Goal: Contribute content: Contribute content

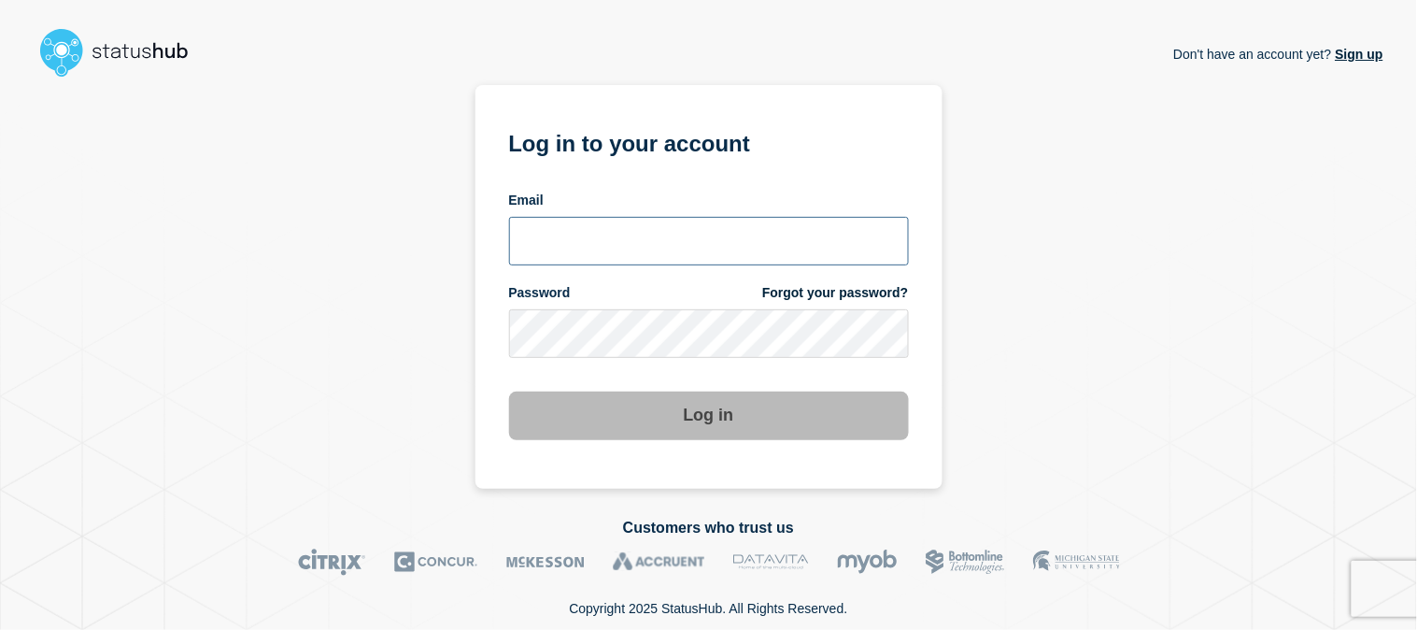
click at [698, 247] on input "email input" at bounding box center [709, 241] width 400 height 49
type input "emeric15@msu.edu"
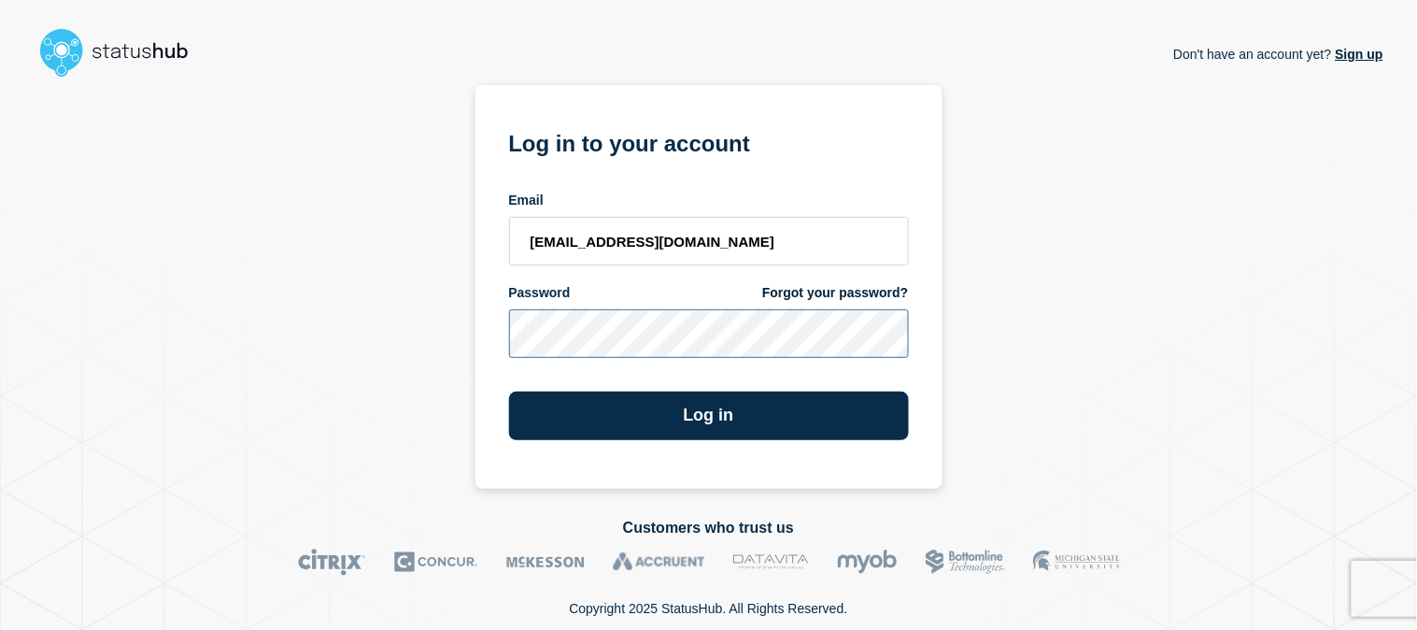
click at [509, 391] on button "Log in" at bounding box center [709, 415] width 400 height 49
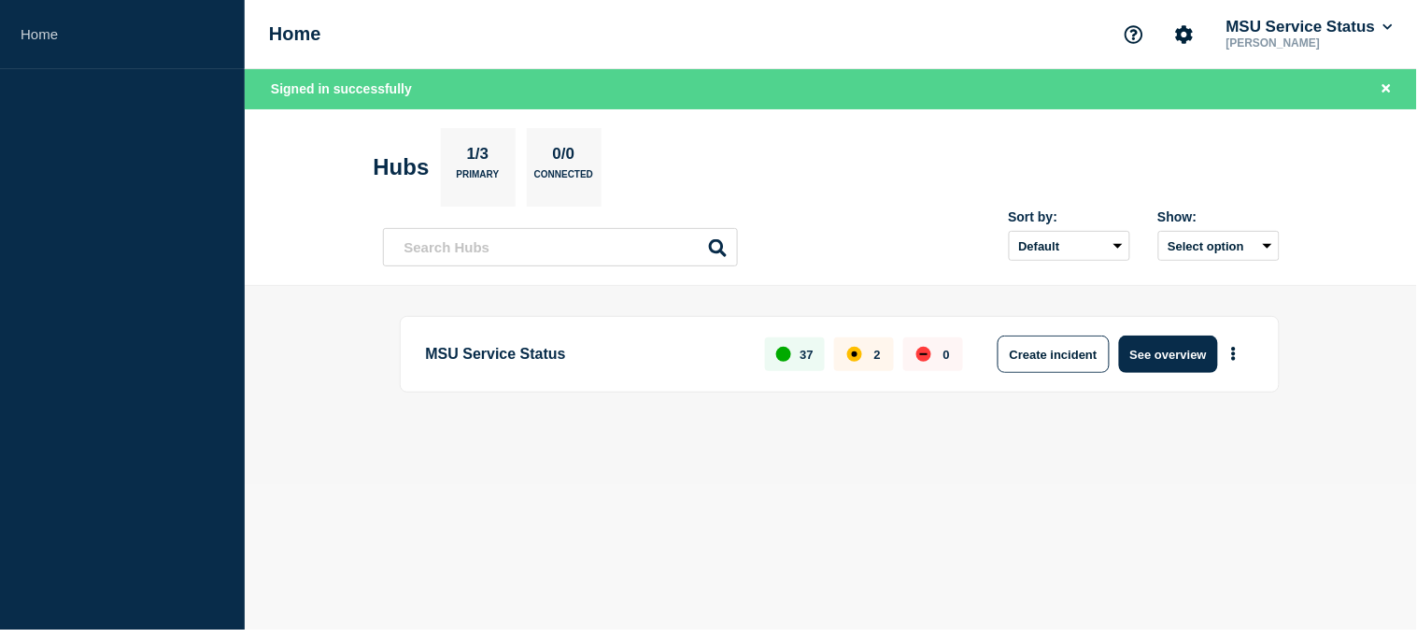
click at [1200, 159] on section "Hubs 1/3 Primary 0/0 Connected" at bounding box center [832, 167] width 916 height 78
click at [1177, 358] on button "See overview" at bounding box center [1168, 353] width 99 height 37
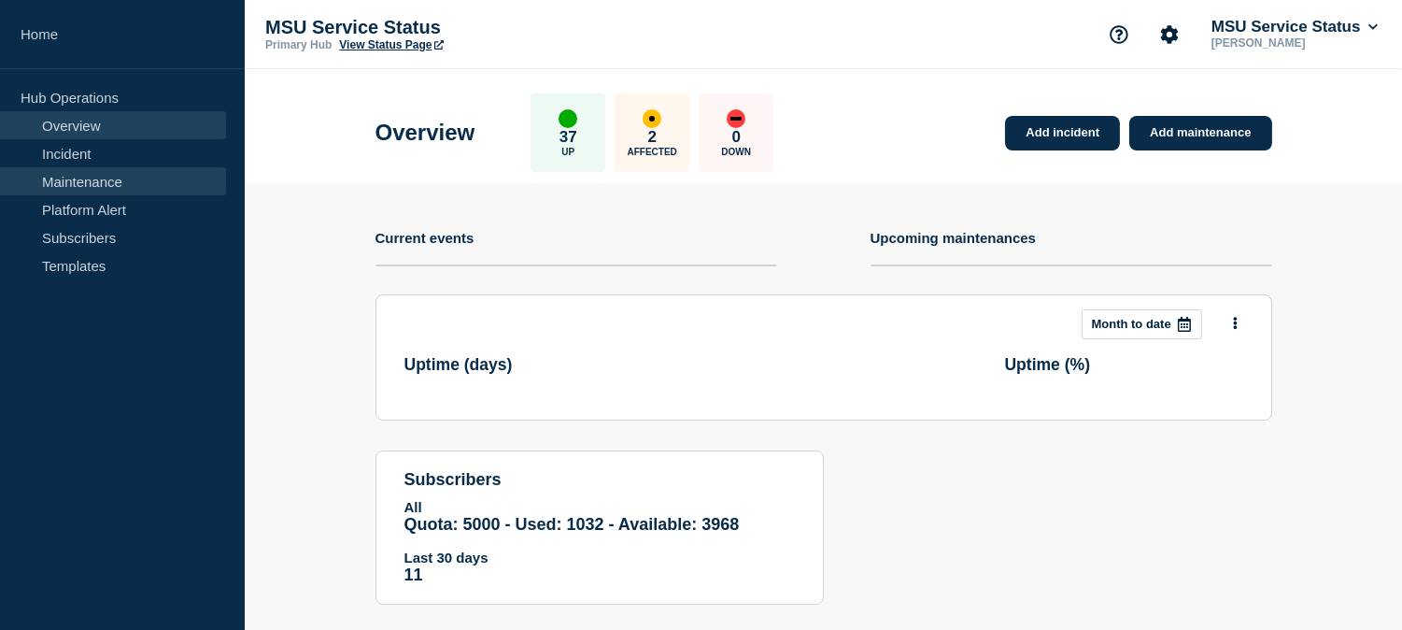
click at [90, 181] on link "Maintenance" at bounding box center [113, 181] width 226 height 28
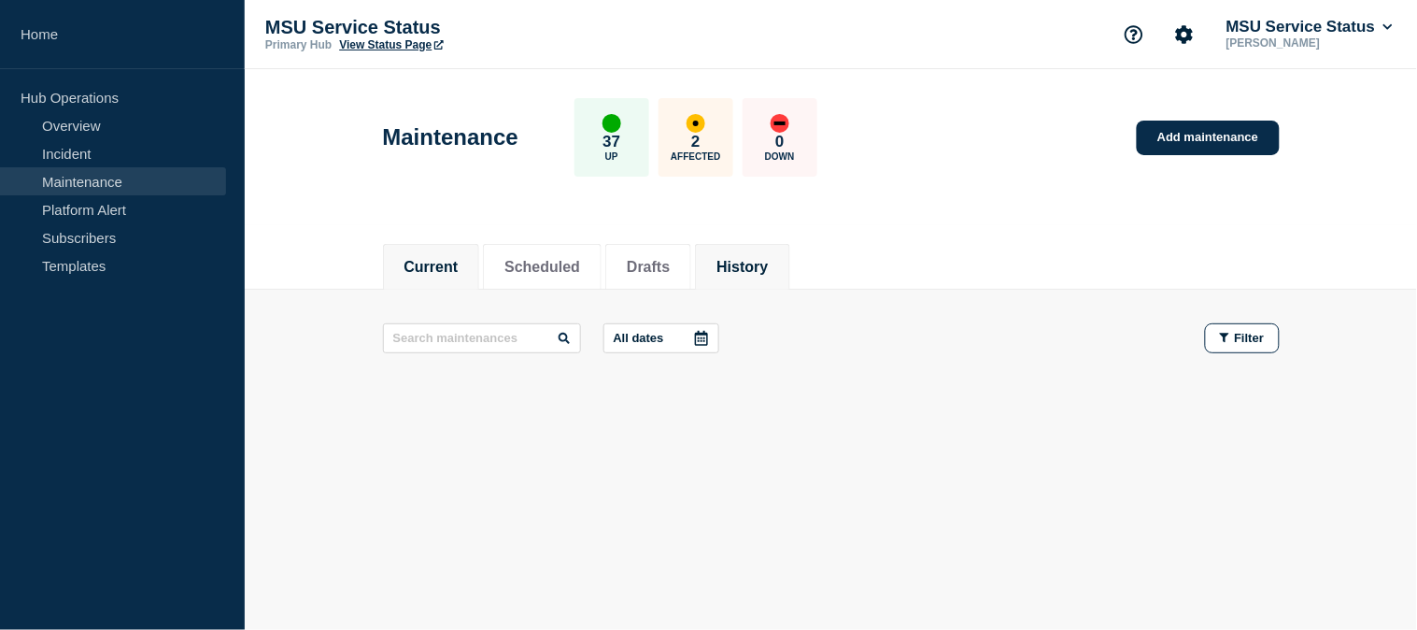
click at [768, 263] on button "History" at bounding box center [742, 267] width 51 height 17
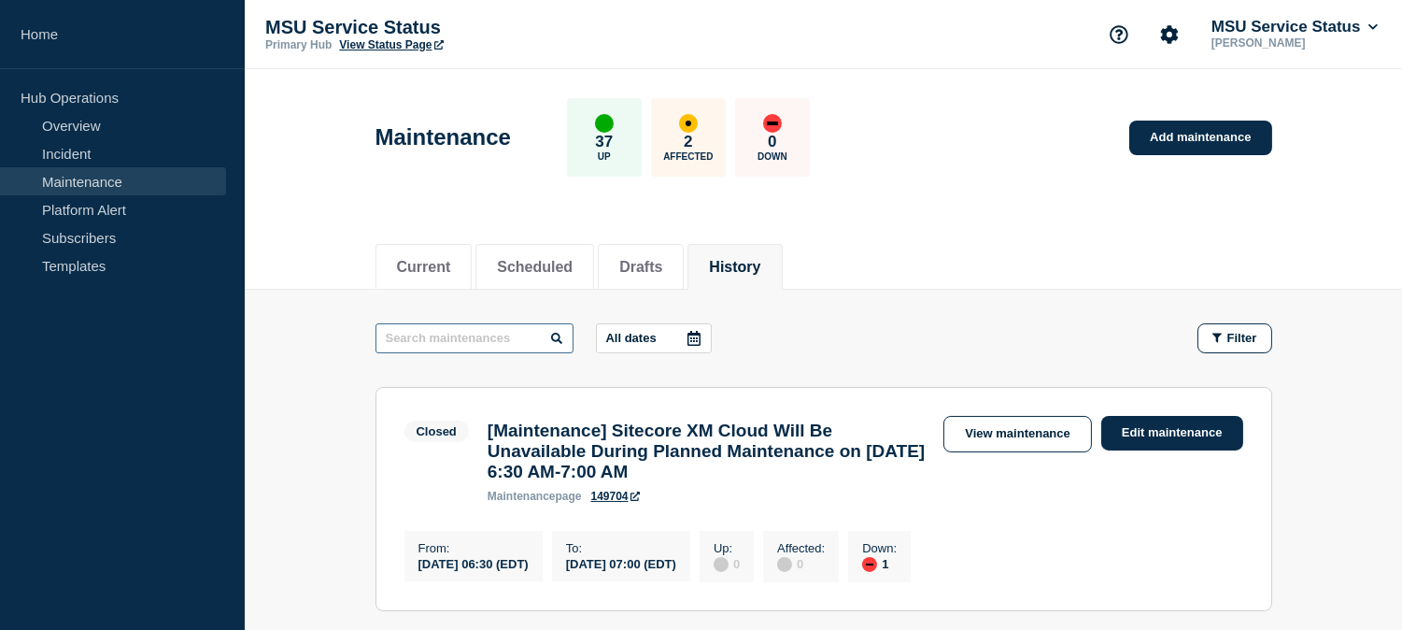
click at [482, 327] on input "text" at bounding box center [475, 338] width 198 height 30
paste input "TDX"
type input "TDX"
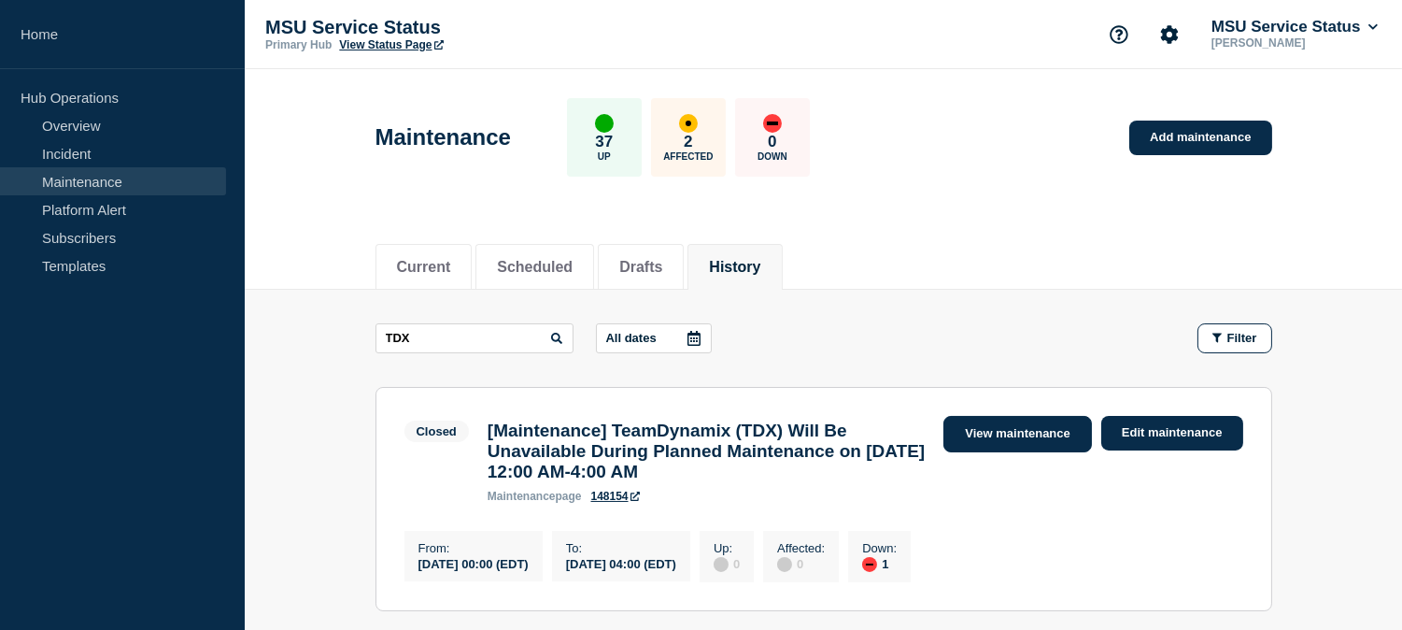
click at [1006, 428] on link "View maintenance" at bounding box center [1018, 434] width 148 height 36
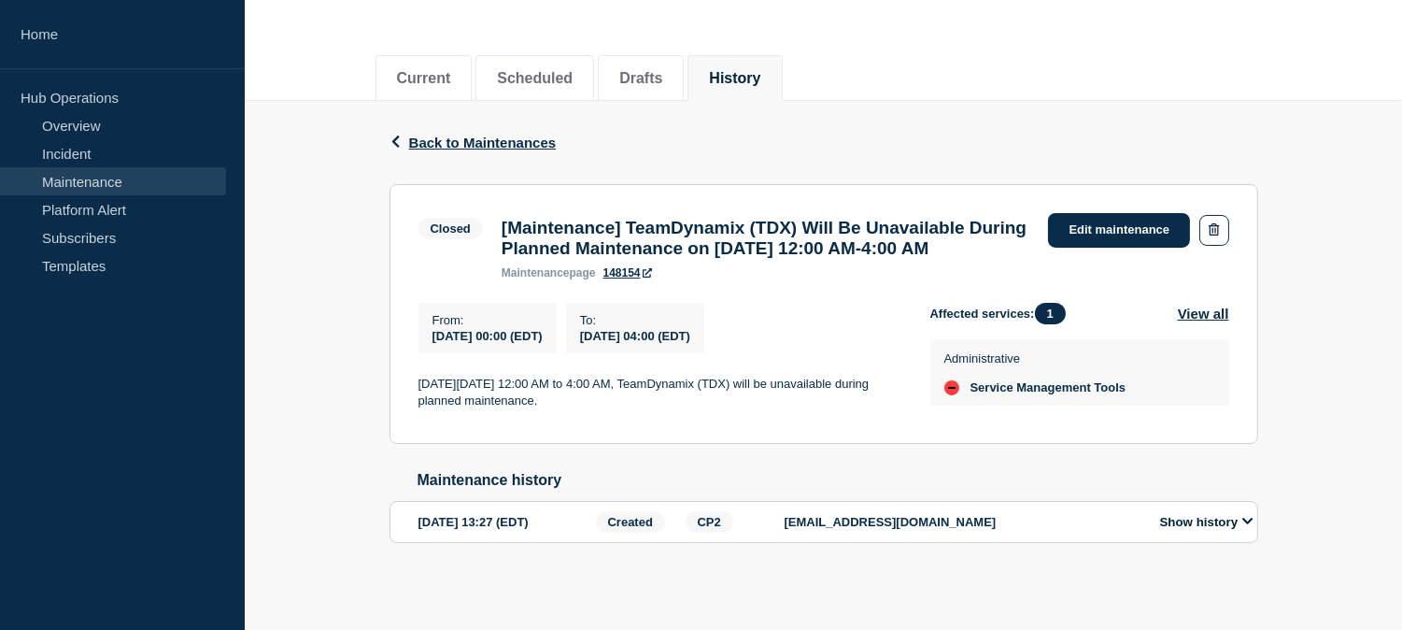
scroll to position [207, 0]
drag, startPoint x: 817, startPoint y: 264, endPoint x: 495, endPoint y: 206, distance: 326.6
click at [495, 218] on div "[Maintenance] TeamDynamix (TDX) Will Be Unavailable During Planned Maintenance …" at bounding box center [765, 249] width 547 height 62
copy h3 "[Maintenance] TeamDynamix (TDX) Will Be Unavailable During Planned Maintenance …"
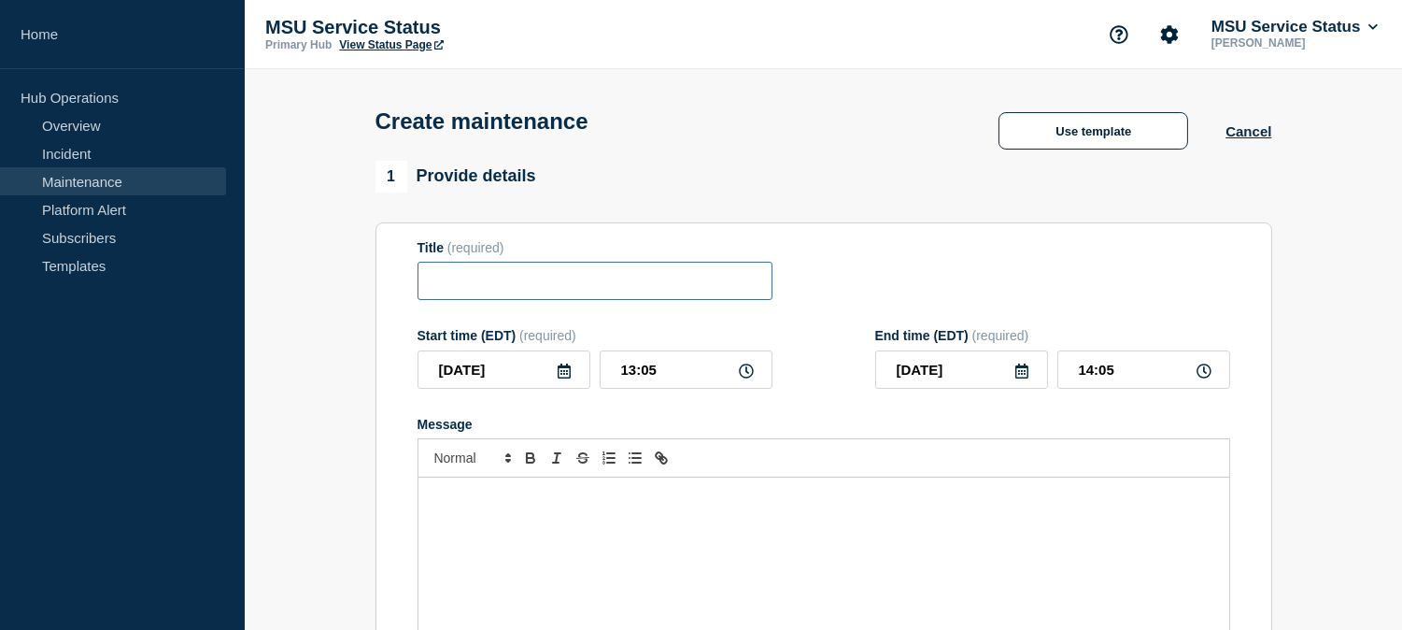
click at [638, 300] on input "Title" at bounding box center [595, 281] width 355 height 38
paste input "[Maintenance] TeamDynamix (TDX) Will Be Unavailable During Planned Maintenance …"
click at [589, 284] on input "[Maintenance] TeamDynamix (TDX) Will Be Unavailable During Planned Maintenance …" at bounding box center [595, 281] width 355 height 38
click at [592, 287] on input "[Maintenance] TeamDynamix (TDX) Will Be Unavailable During Planned Maintenance …" at bounding box center [595, 281] width 355 height 38
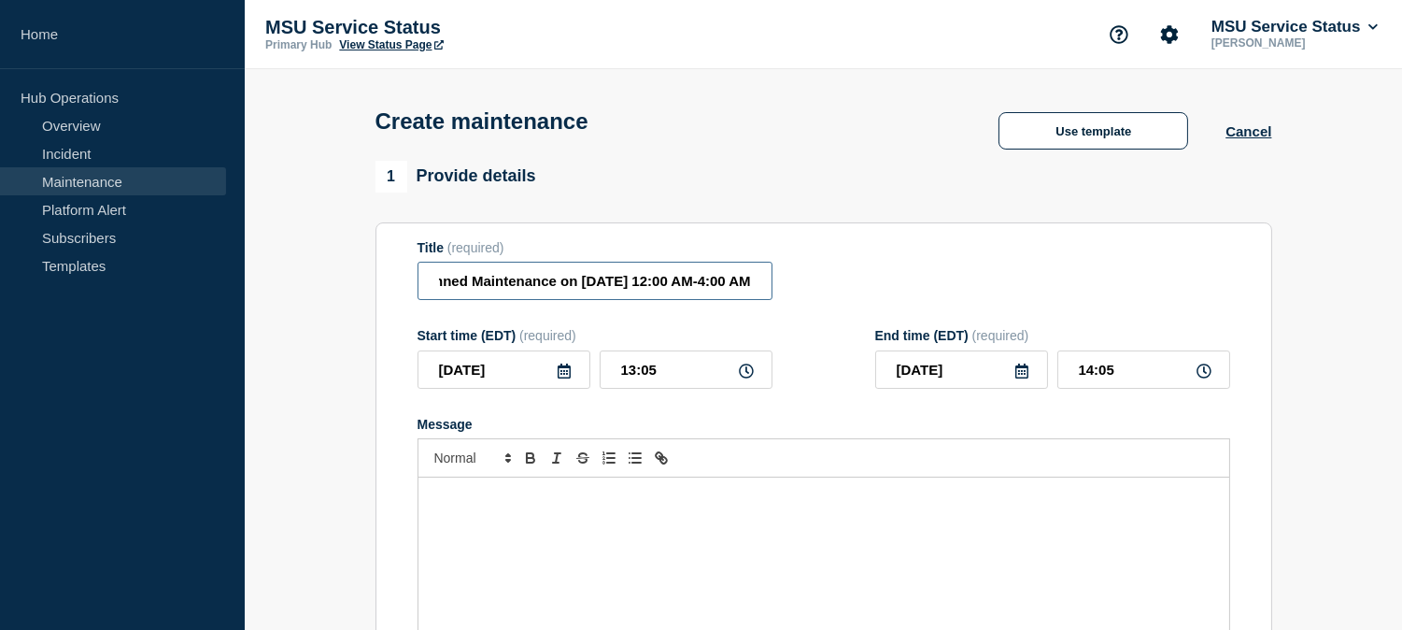
scroll to position [0, 467]
type input "[Maintenance] TeamDynamix (TDX) Will Be Unavailable During Planned Maintenance …"
drag, startPoint x: 682, startPoint y: 368, endPoint x: 614, endPoint y: 369, distance: 68.2
click at [614, 369] on input "13:05" at bounding box center [686, 369] width 173 height 38
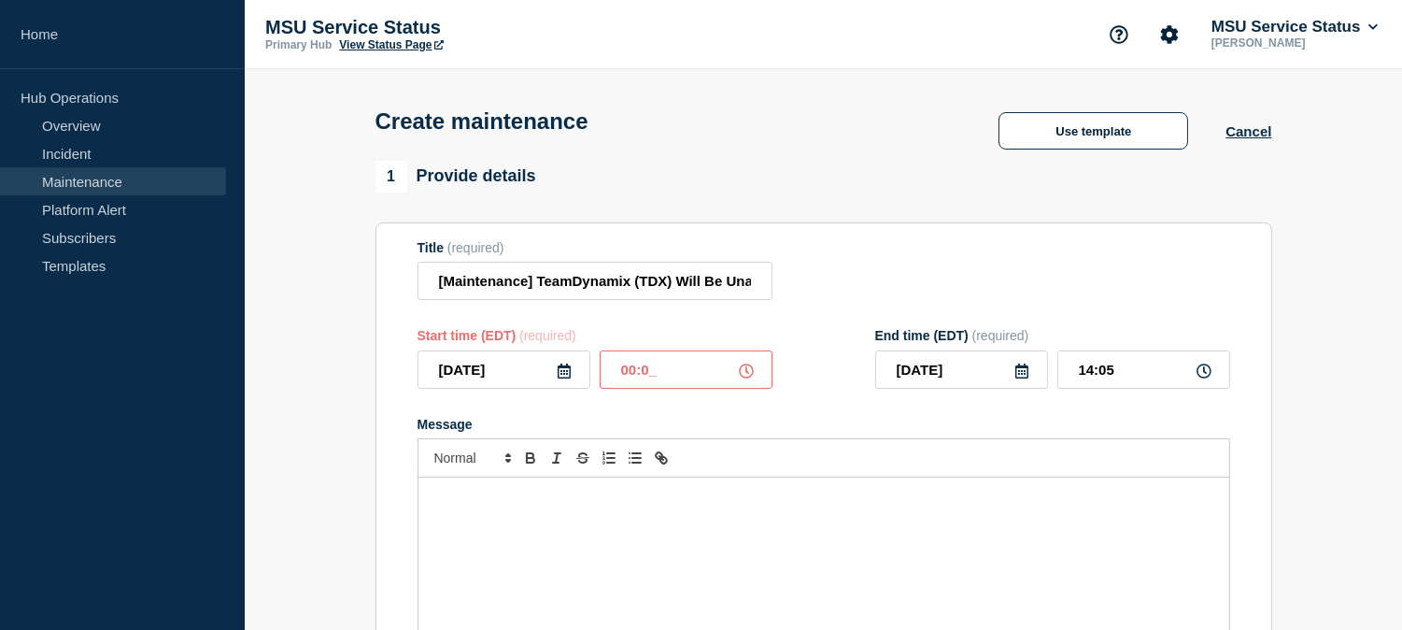
type input "00:00"
drag, startPoint x: 1154, startPoint y: 371, endPoint x: 1059, endPoint y: 372, distance: 94.4
click at [1059, 372] on input "01:00" at bounding box center [1144, 369] width 173 height 38
type input "04:00"
click at [1022, 376] on icon at bounding box center [1022, 370] width 13 height 15
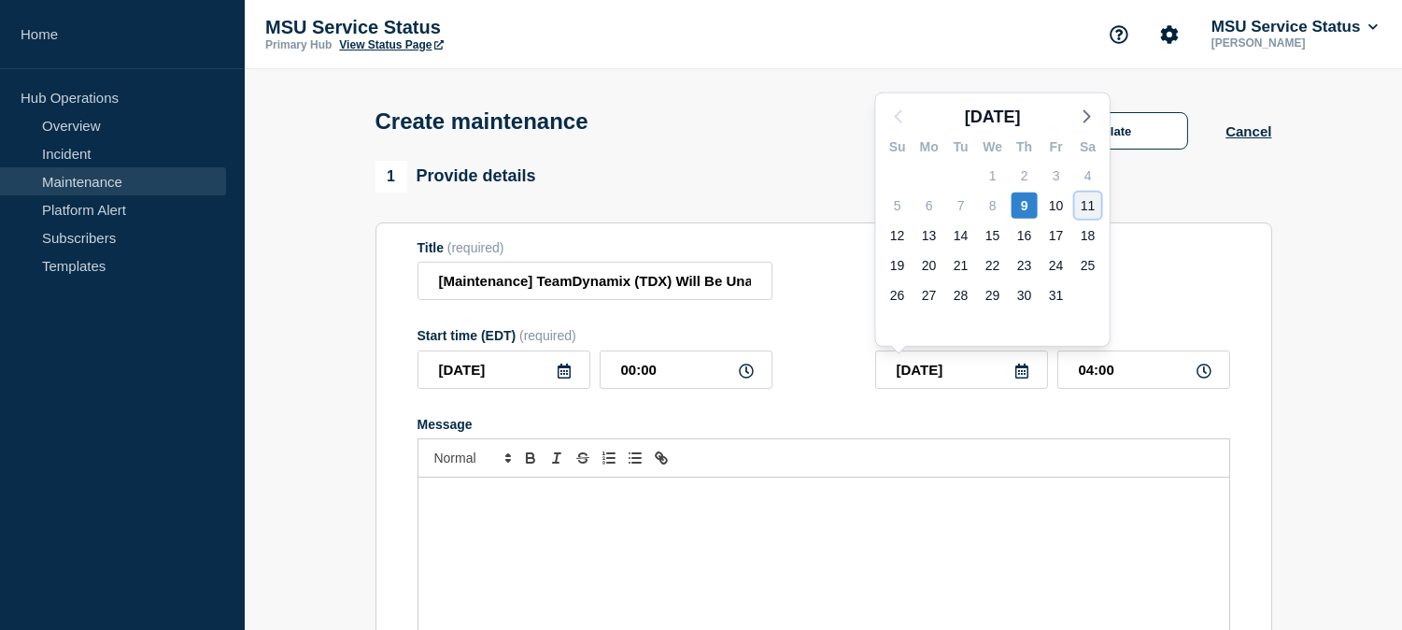
click at [1085, 203] on div "11" at bounding box center [1088, 205] width 26 height 26
type input "2025-10-11"
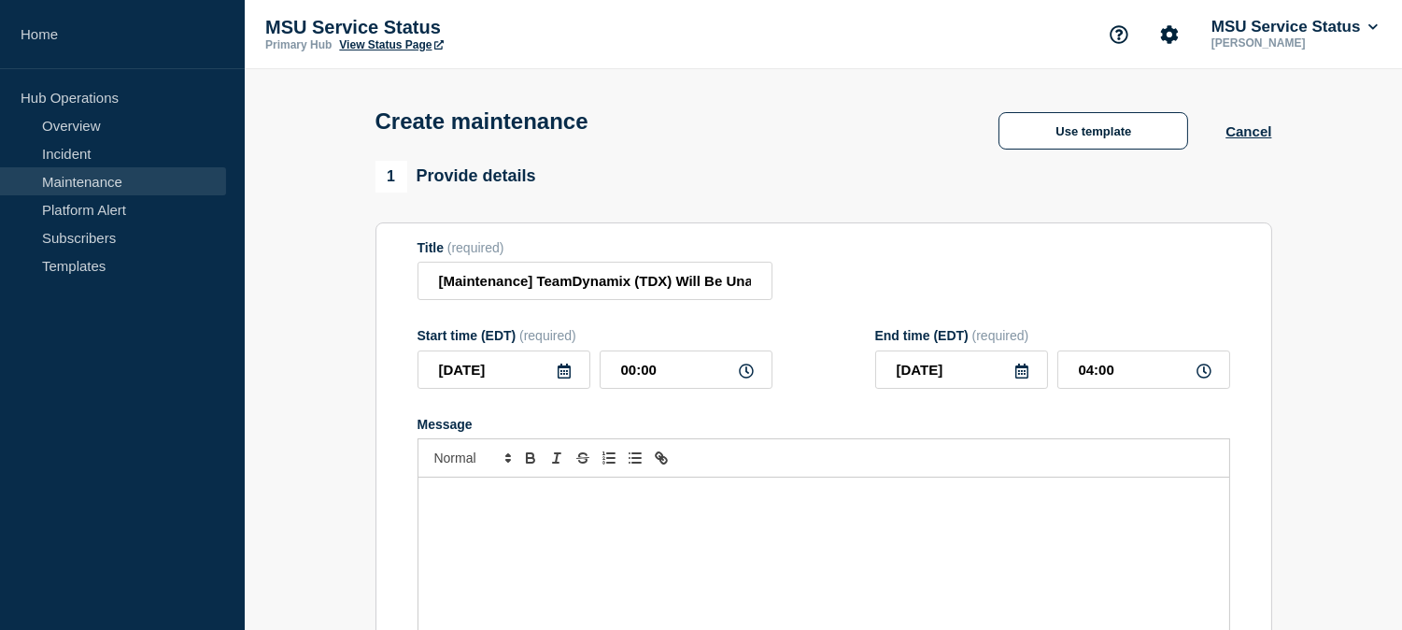
click at [564, 374] on icon at bounding box center [564, 370] width 15 height 15
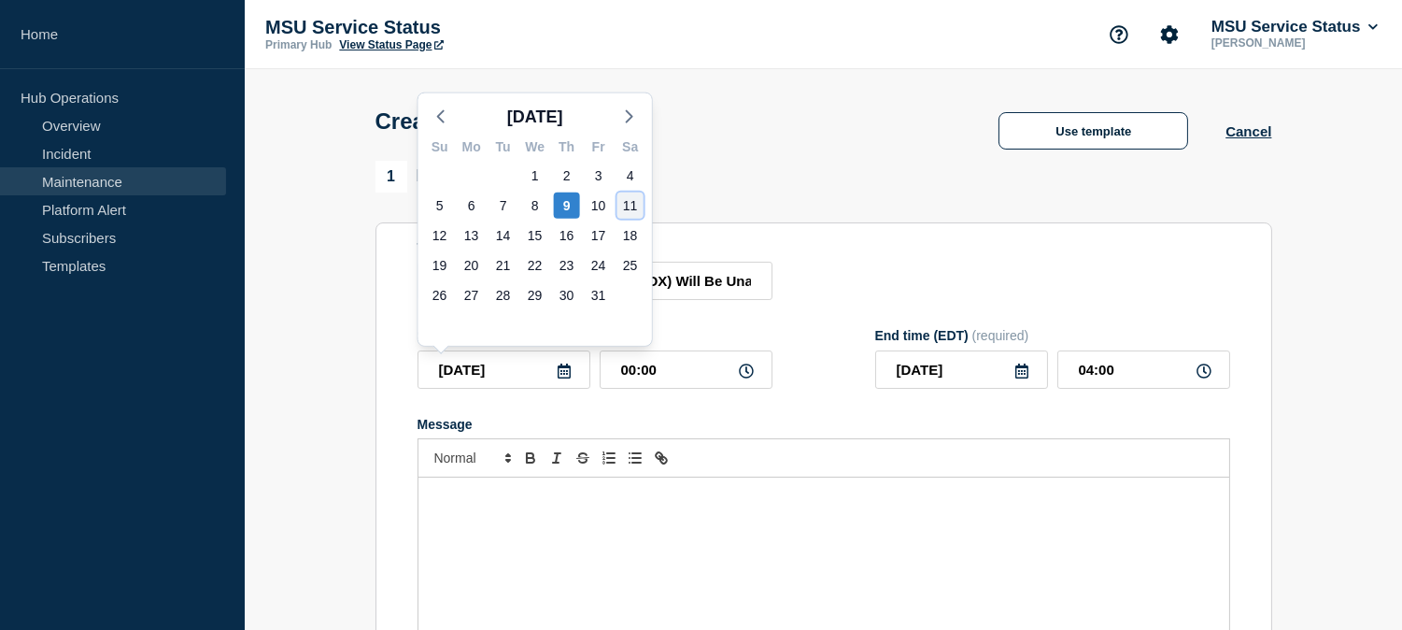
click at [633, 211] on div "11" at bounding box center [631, 205] width 26 height 26
type input "2025-10-11"
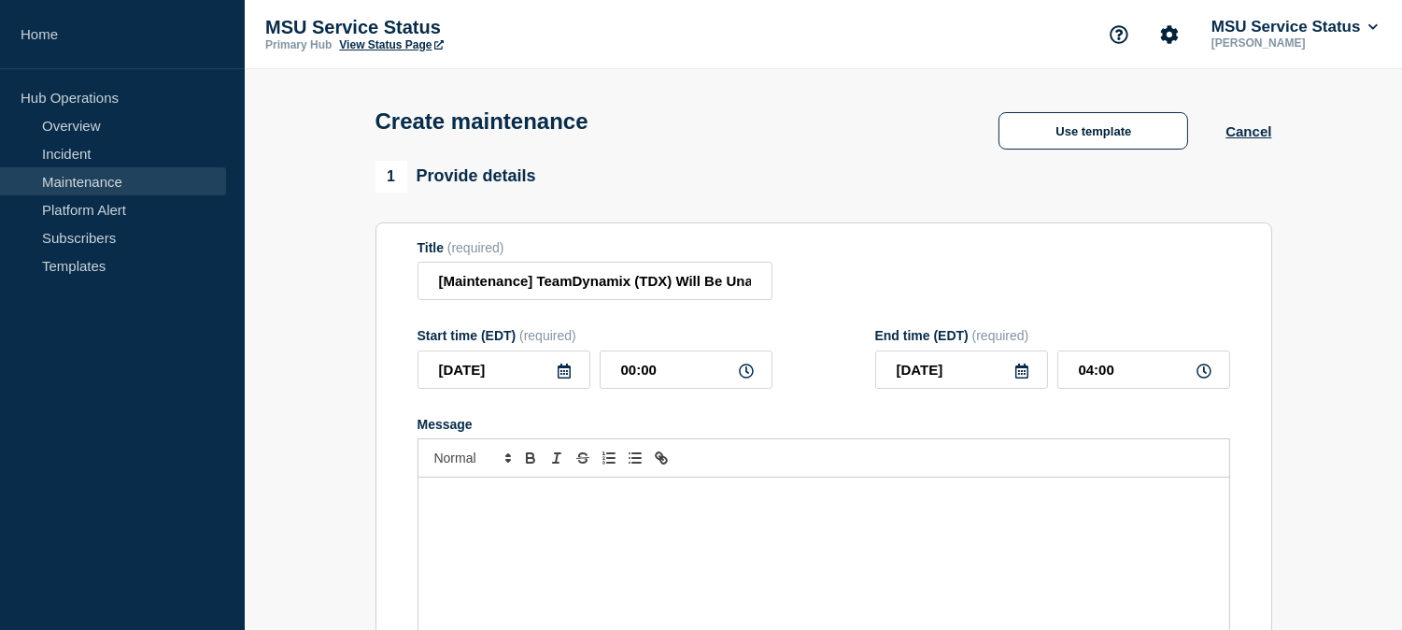
click at [795, 350] on div "Start time (EDT) (required) 2025-10-11 00:00 End time (EDT) (required) 2025-10-…" at bounding box center [824, 358] width 813 height 61
click at [1023, 369] on icon at bounding box center [1022, 370] width 13 height 15
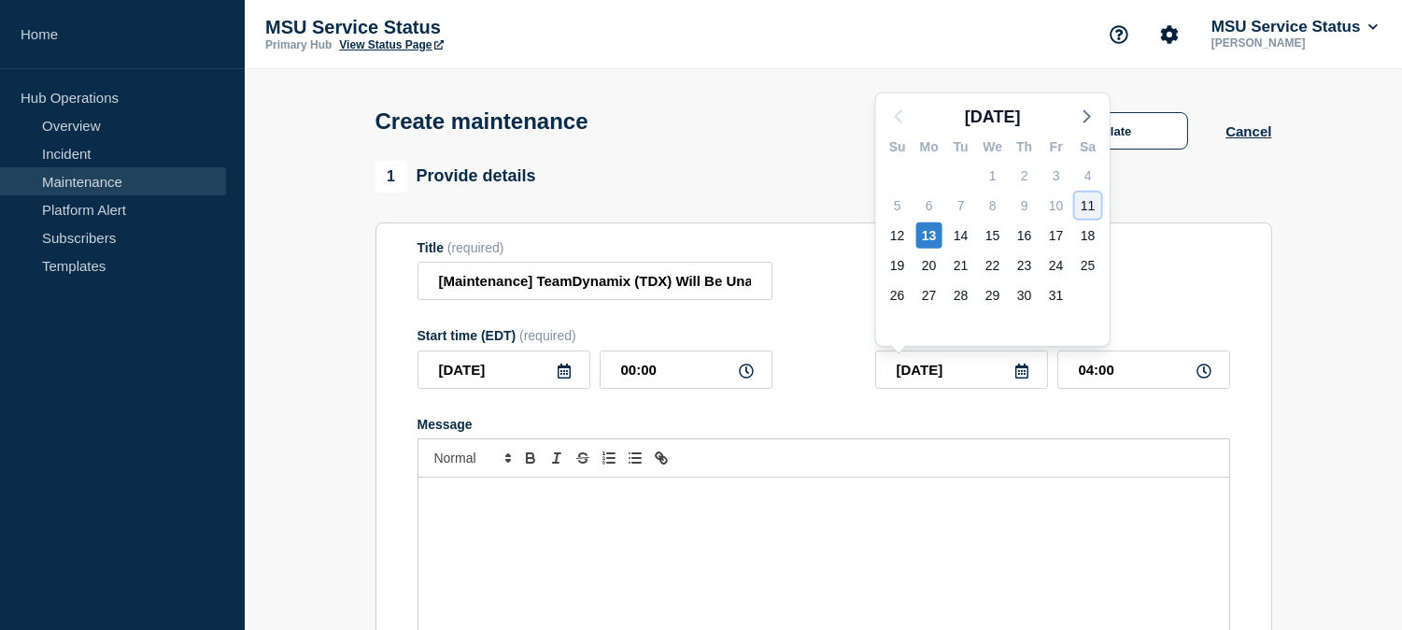
click at [1095, 207] on div "11" at bounding box center [1088, 205] width 26 height 26
type input "2025-10-11"
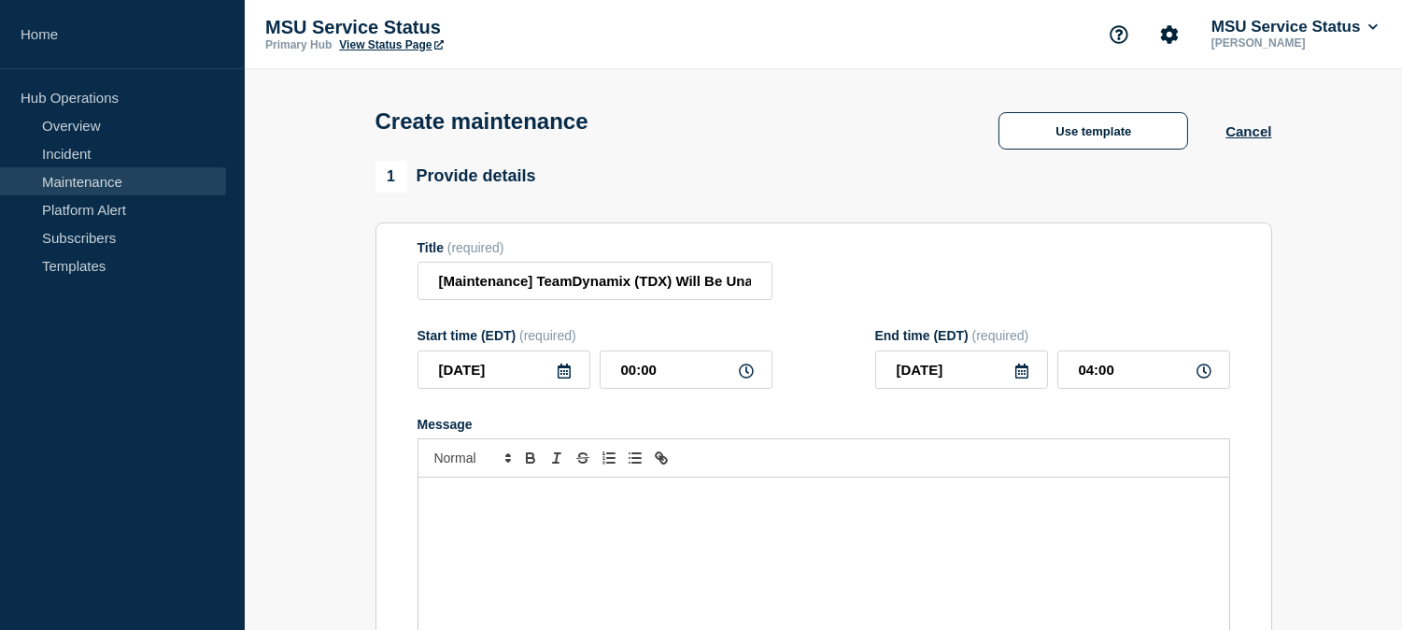
click at [839, 365] on div "Start time (EDT) (required) 2025-10-11 00:00 End time (EDT) (required) 2025-10-…" at bounding box center [824, 358] width 813 height 61
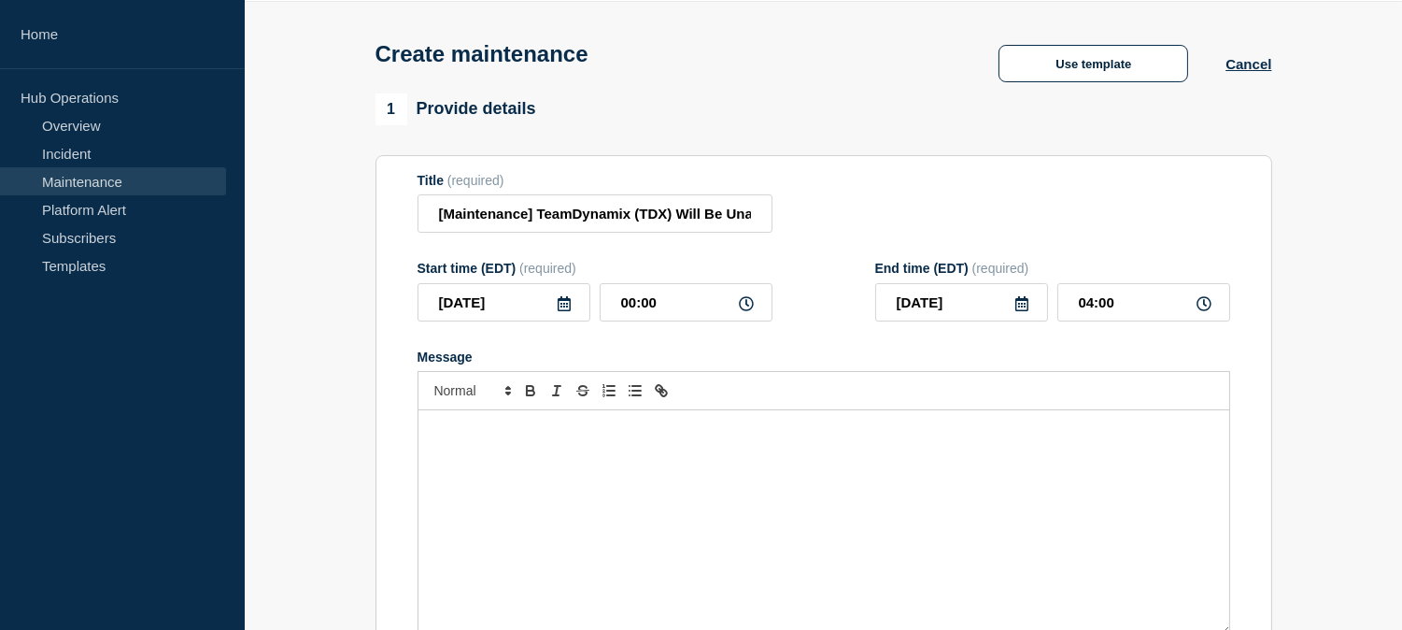
scroll to position [104, 0]
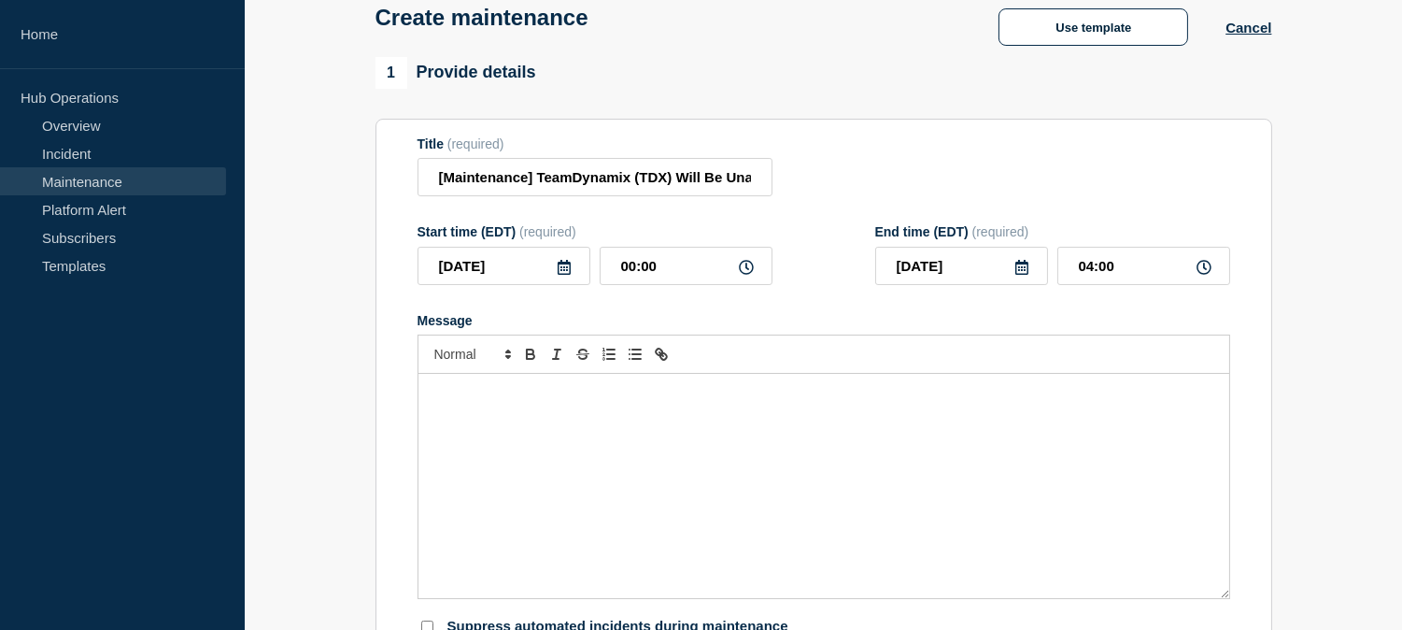
click at [740, 496] on div "Message" at bounding box center [824, 486] width 811 height 224
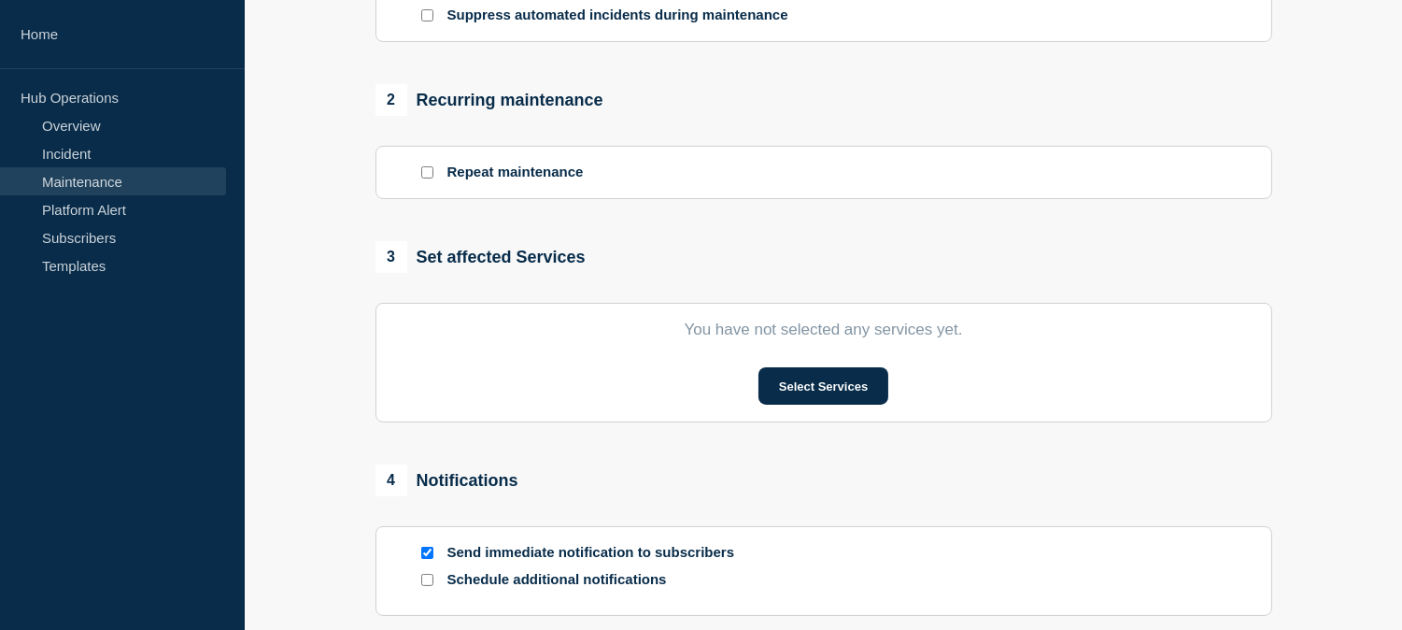
scroll to position [830, 0]
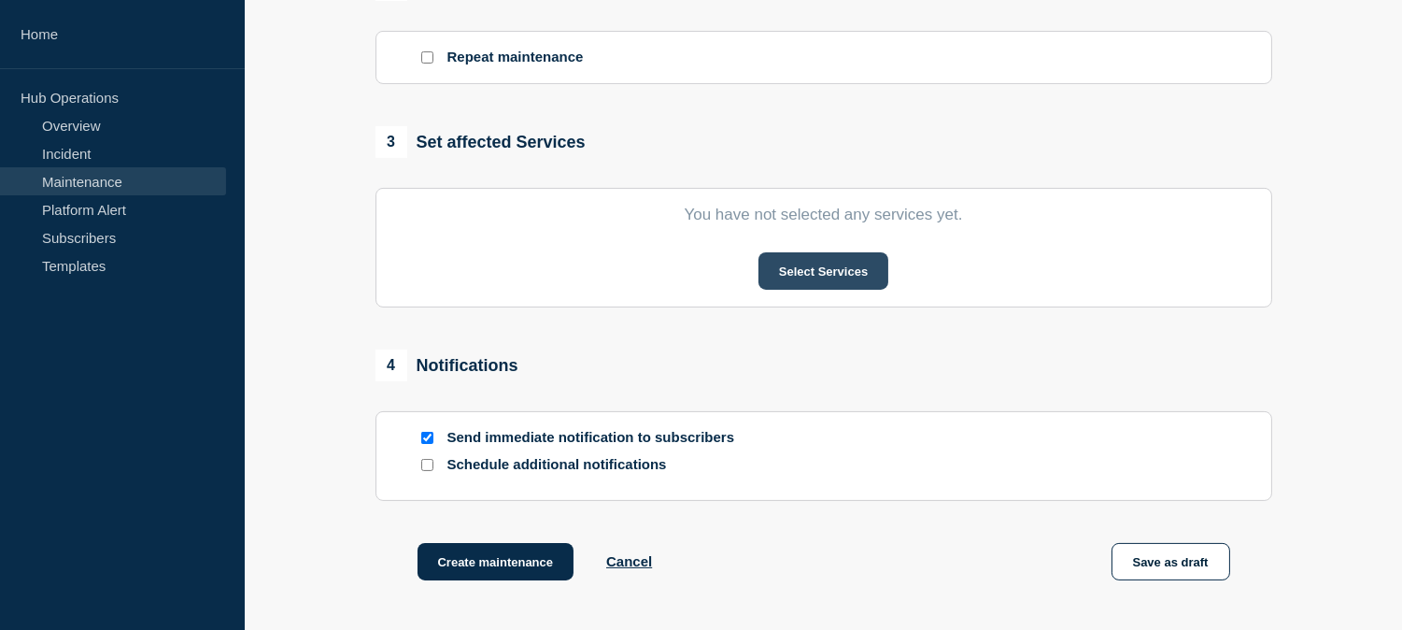
click at [860, 285] on button "Select Services" at bounding box center [824, 270] width 130 height 37
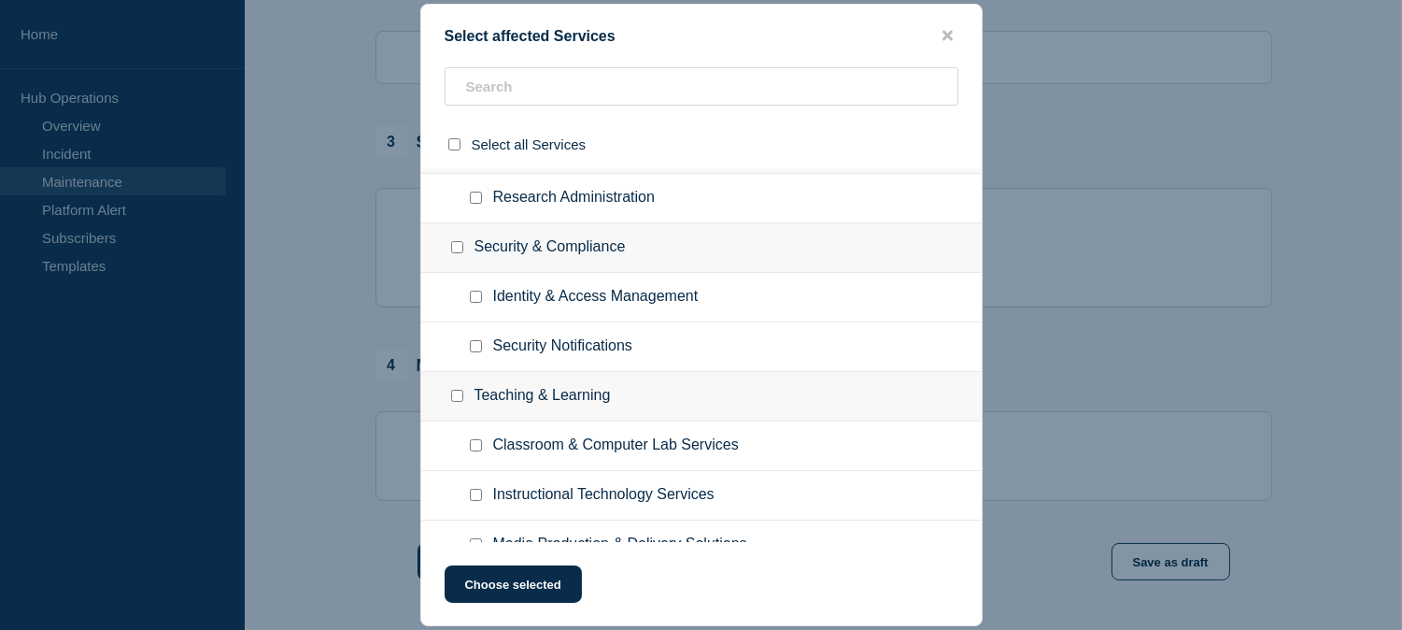
scroll to position [1927, 0]
click at [599, 94] on input "text" at bounding box center [702, 86] width 514 height 38
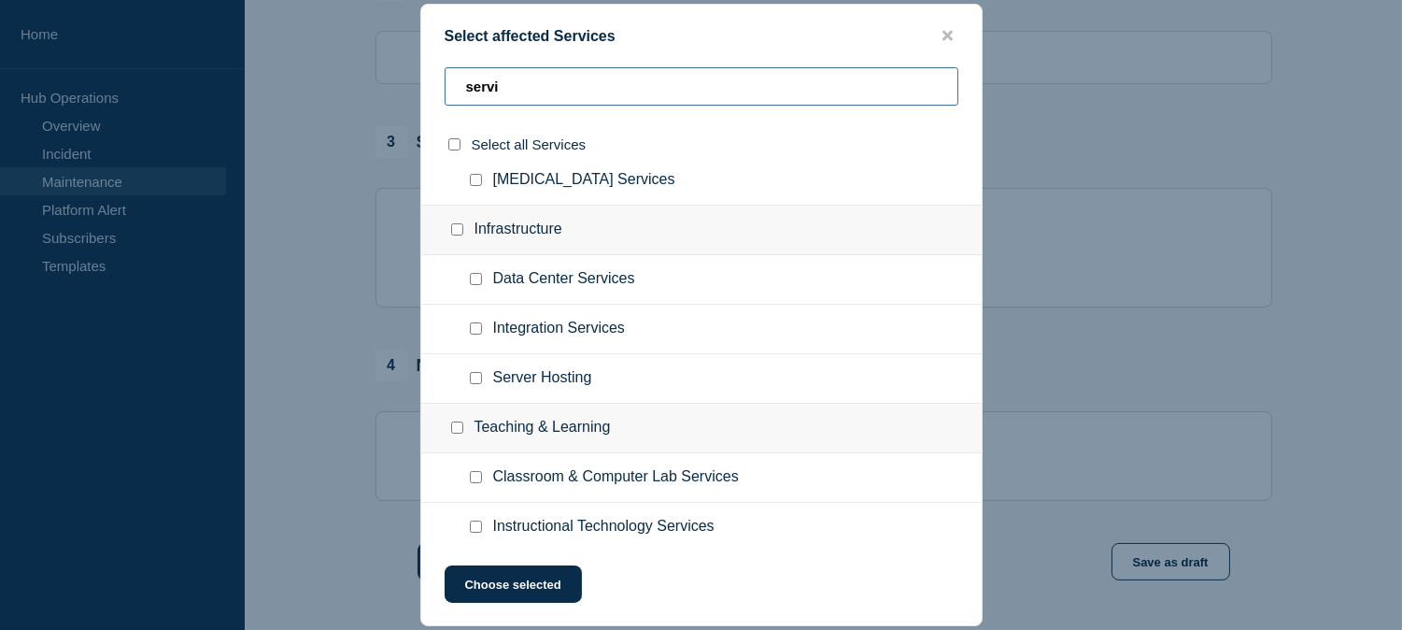
scroll to position [361, 0]
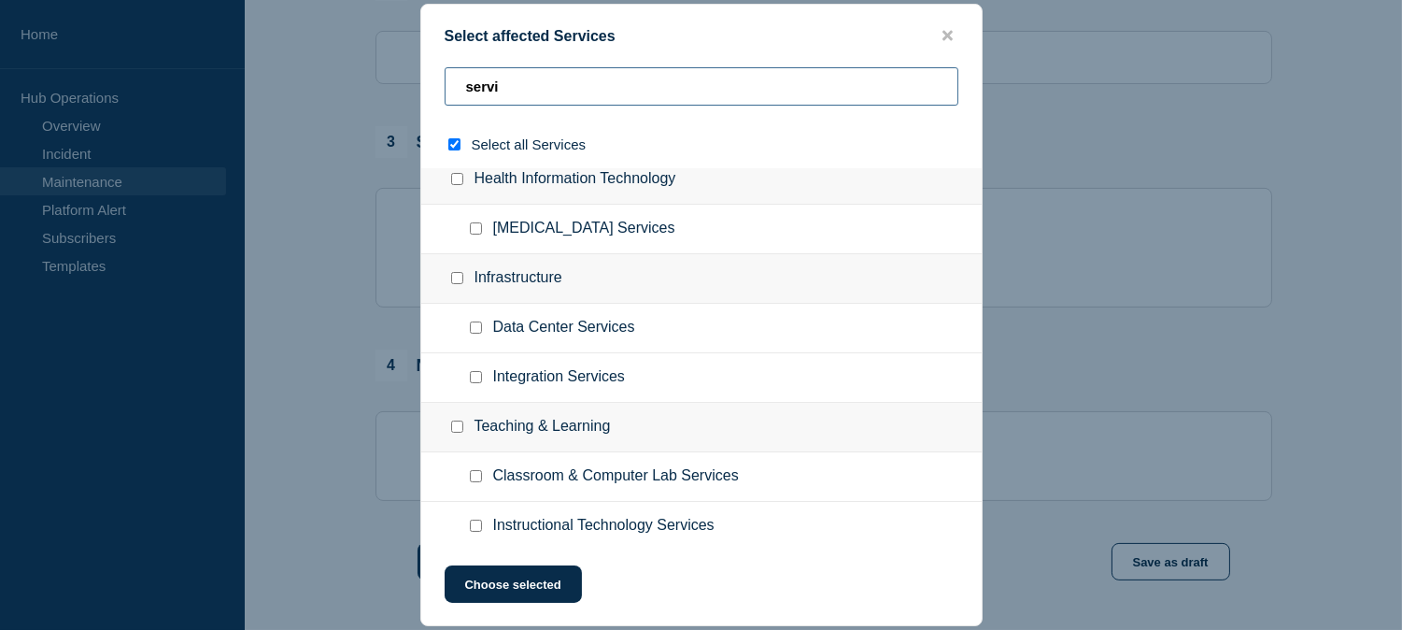
type input "serviv"
checkbox input "true"
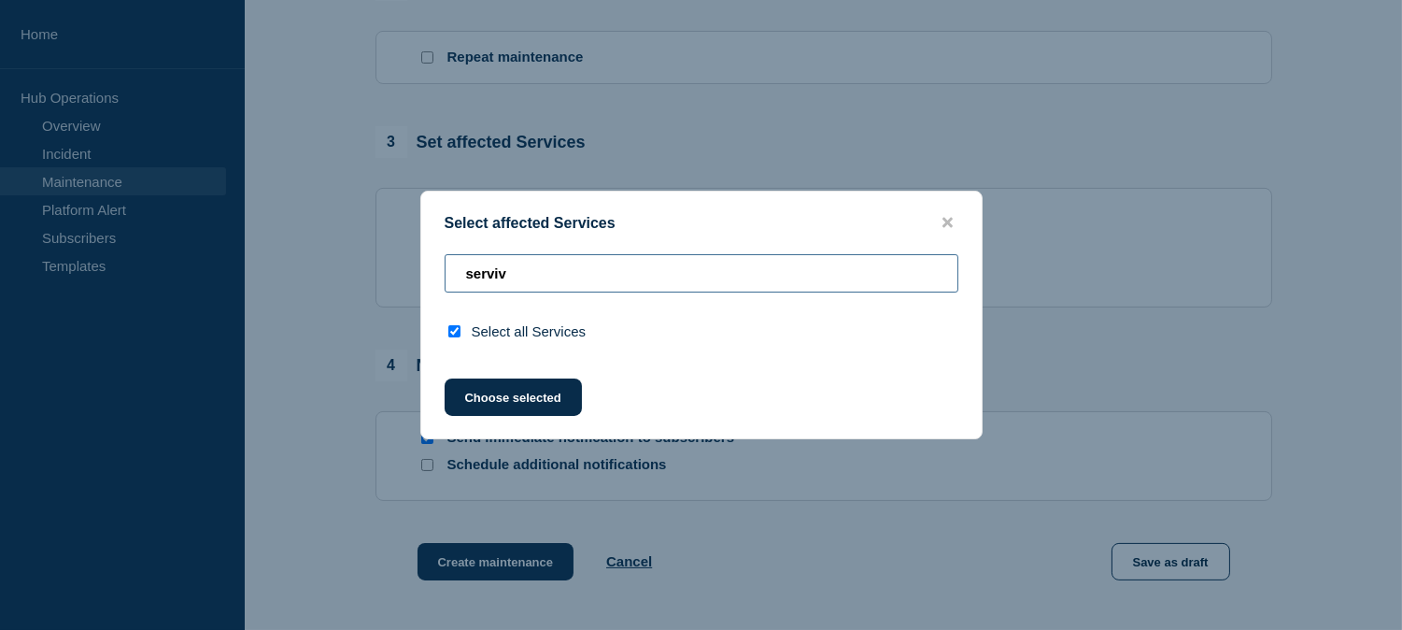
scroll to position [0, 0]
type input "servi"
checkbox input "false"
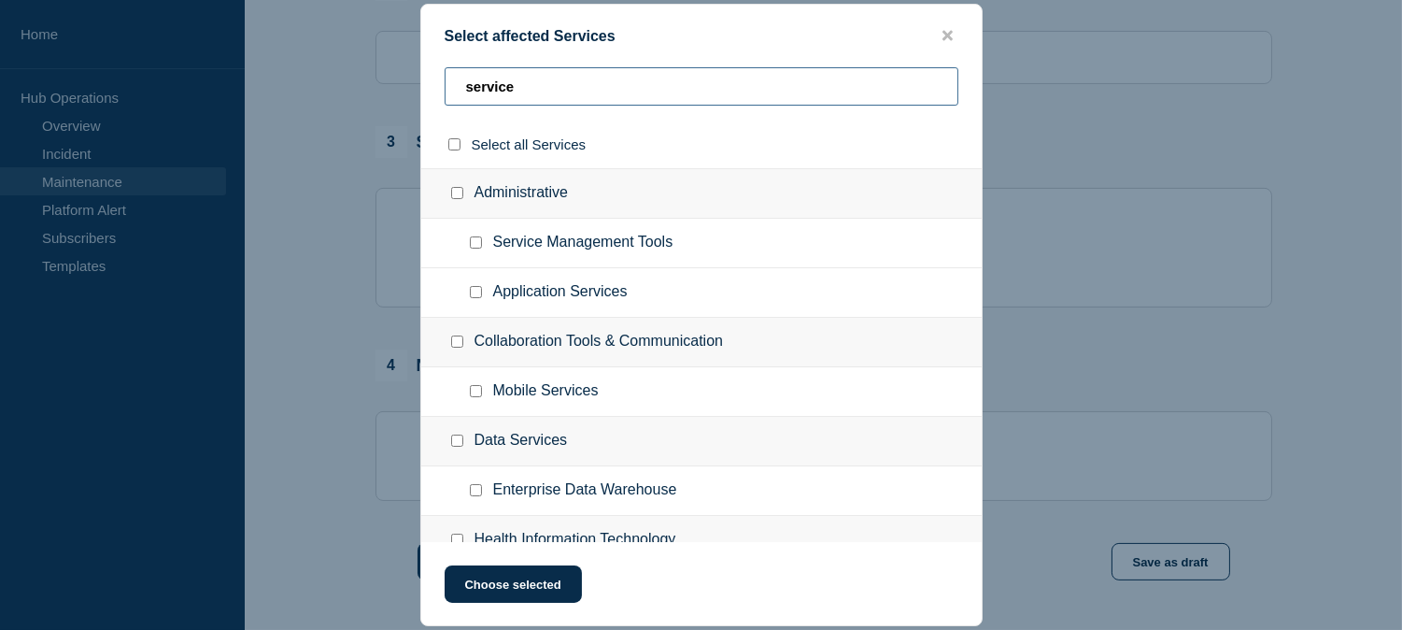
type input "service"
click at [475, 244] on input "Service Management Tools checkbox" at bounding box center [476, 242] width 12 height 12
checkbox input "true"
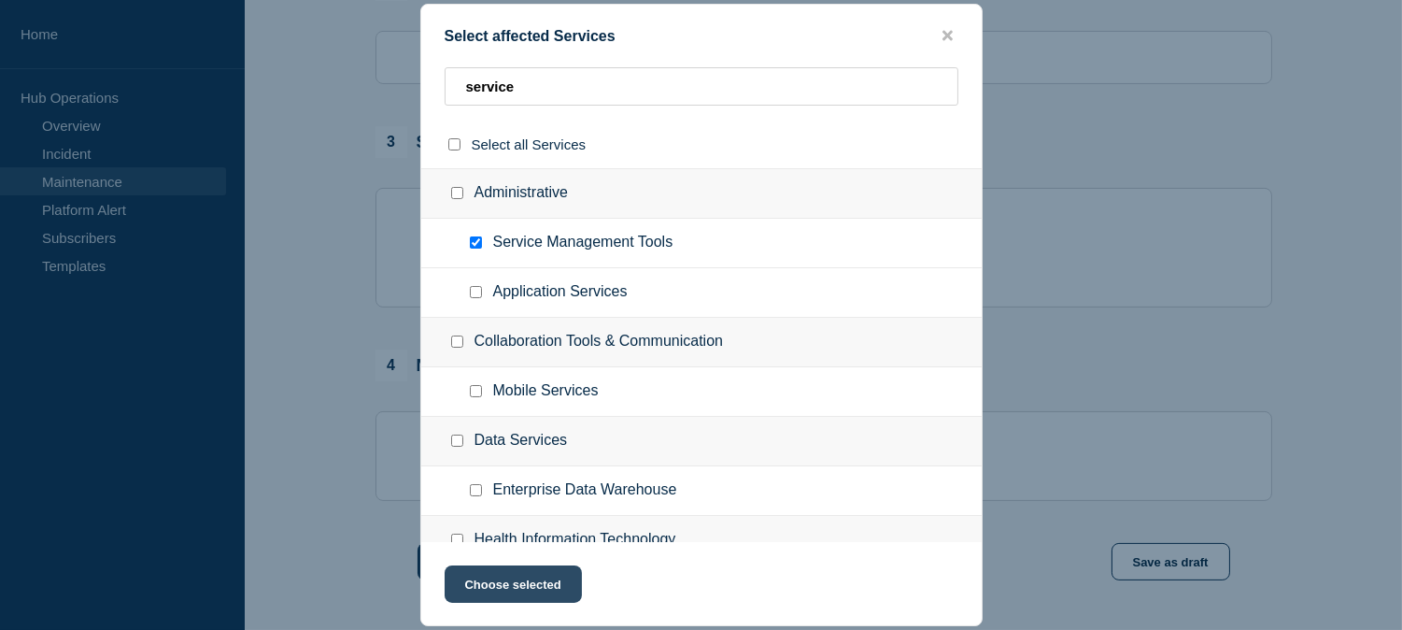
click at [548, 583] on button "Choose selected" at bounding box center [513, 583] width 137 height 37
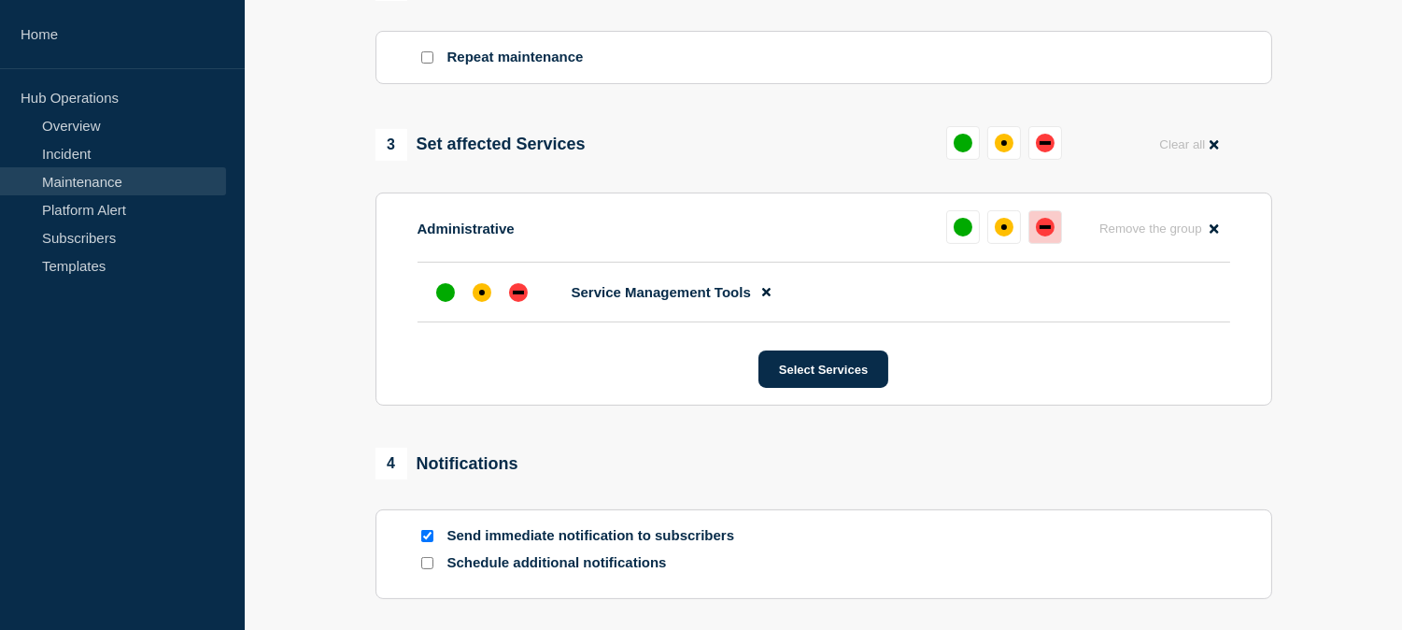
click at [1042, 229] on div "down" at bounding box center [1045, 227] width 11 height 4
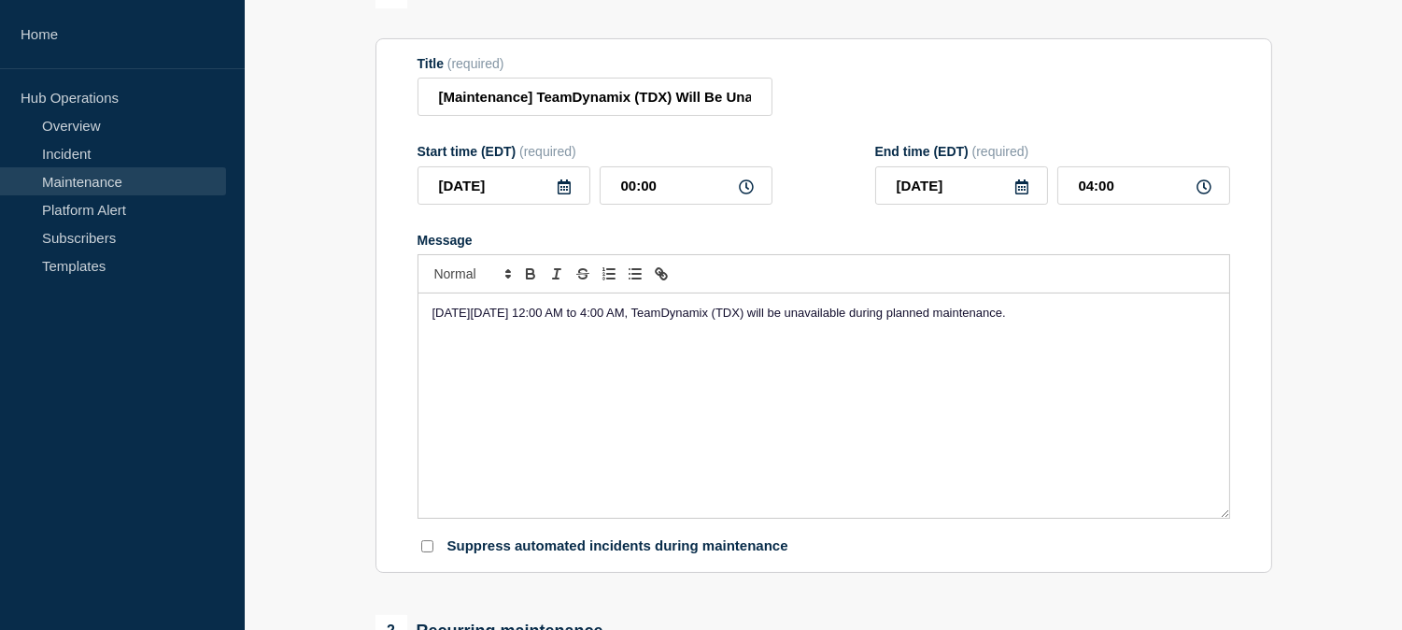
scroll to position [165, 0]
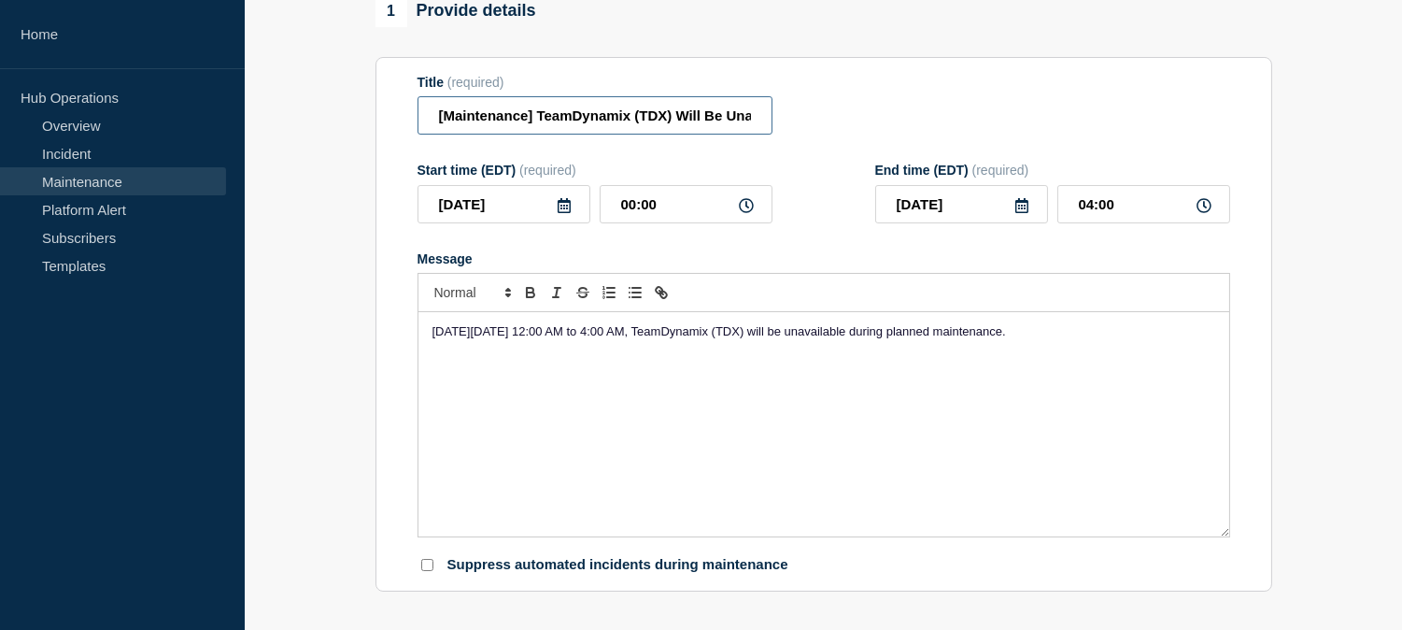
click at [706, 127] on input "[Maintenance] TeamDynamix (TDX) Will Be Unavailable During Planned Maintenance …" at bounding box center [595, 115] width 355 height 38
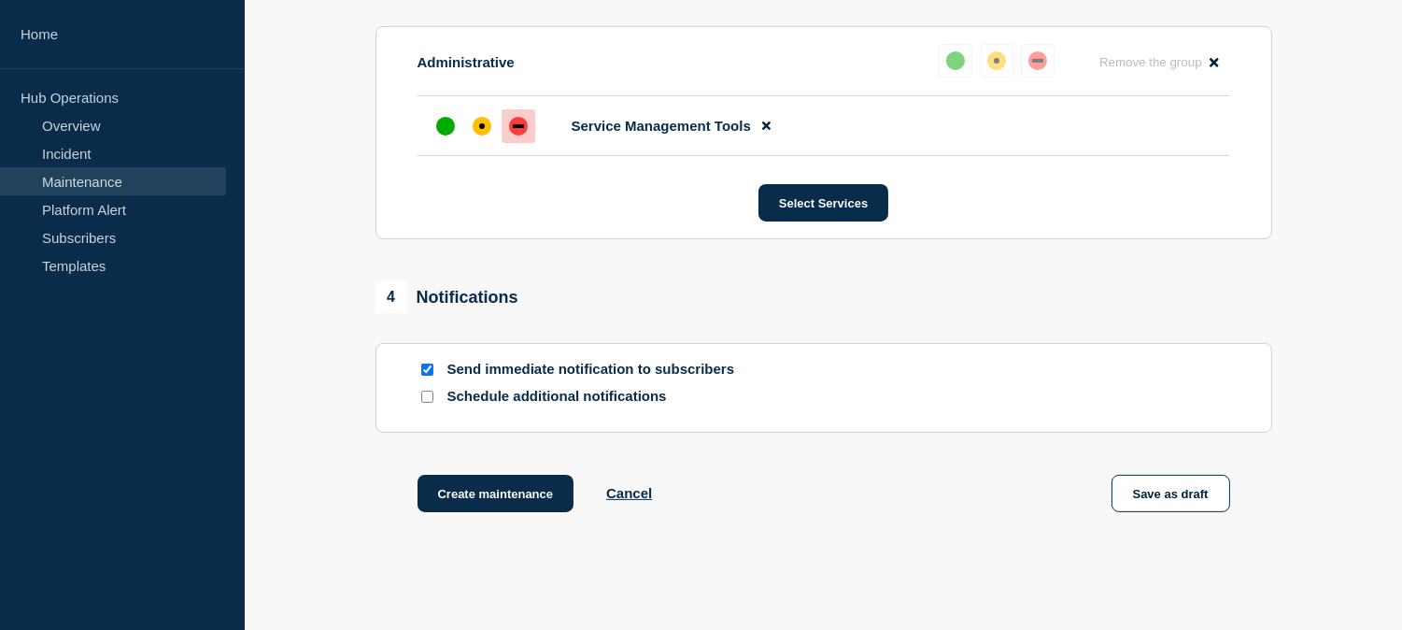
scroll to position [1100, 0]
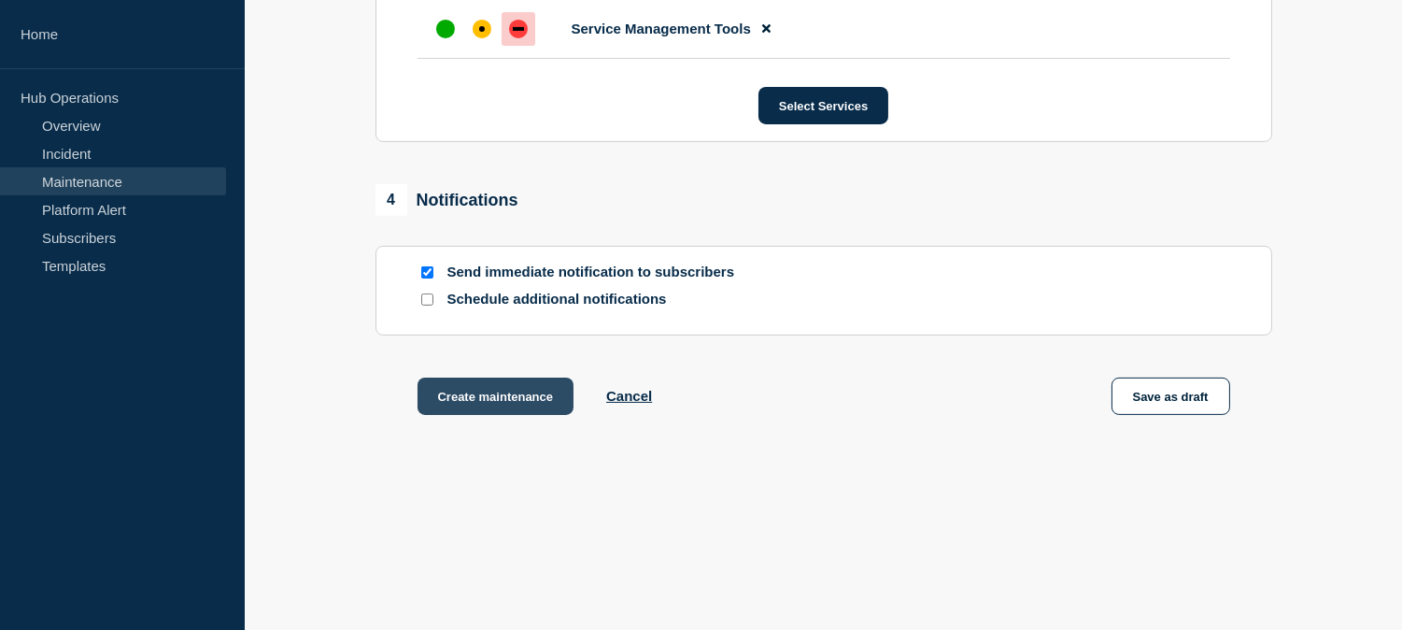
click at [539, 398] on button "Create maintenance" at bounding box center [496, 395] width 157 height 37
